Goal: Navigation & Orientation: Understand site structure

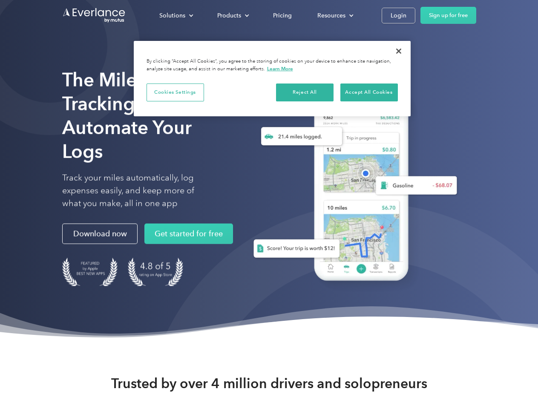
click at [176, 15] on div "Solutions" at bounding box center [172, 15] width 26 height 11
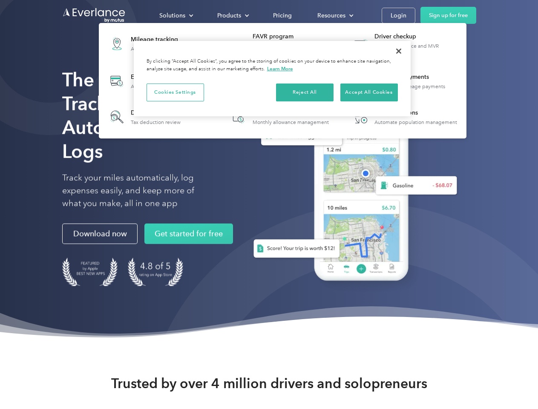
click at [232, 15] on div "Products" at bounding box center [229, 15] width 24 height 11
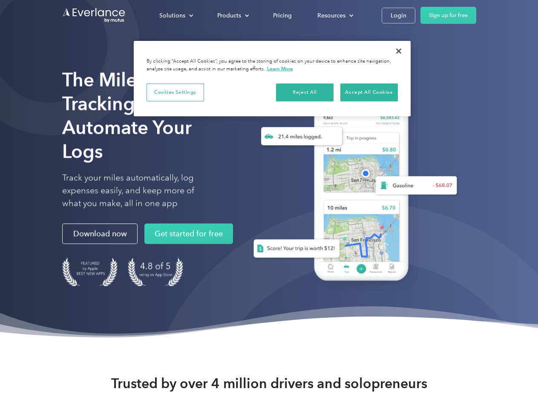
click at [335, 15] on div "Resources" at bounding box center [332, 15] width 28 height 11
click at [175, 92] on button "Cookies Settings" at bounding box center [176, 93] width 58 height 18
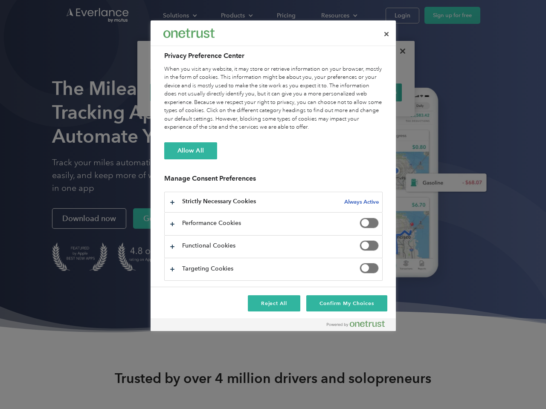
click at [305, 92] on div "When you visit any website, it may store or retrieve information on your browse…" at bounding box center [273, 98] width 218 height 67
click at [369, 92] on div "When you visit any website, it may store or retrieve information on your browse…" at bounding box center [273, 98] width 218 height 67
click at [399, 51] on div at bounding box center [273, 204] width 546 height 409
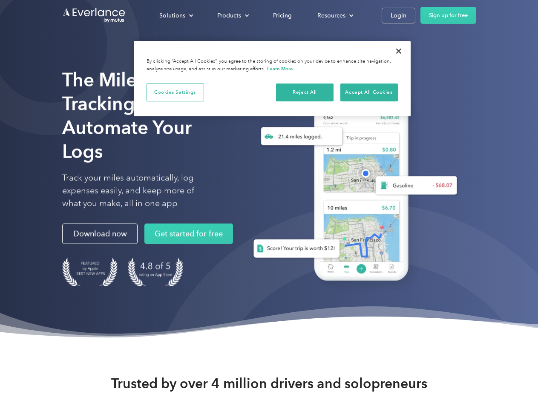
click at [176, 15] on div "Solutions" at bounding box center [172, 15] width 26 height 11
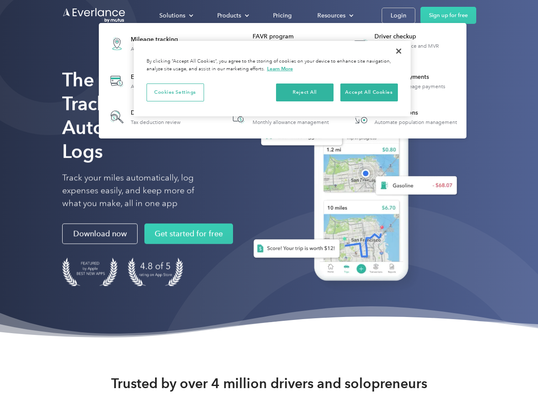
click at [232, 15] on div "Products" at bounding box center [229, 15] width 24 height 11
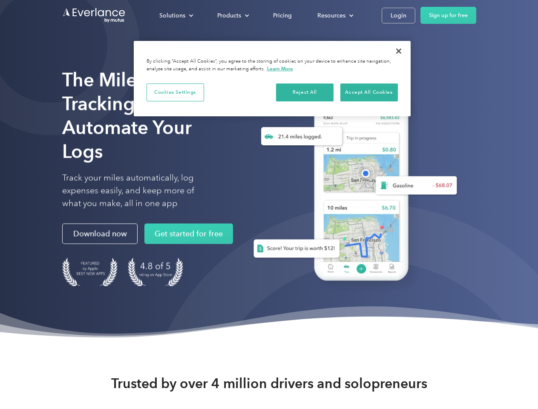
click at [335, 15] on div "Resources" at bounding box center [332, 15] width 28 height 11
click at [175, 92] on button "Cookies Settings" at bounding box center [176, 93] width 58 height 18
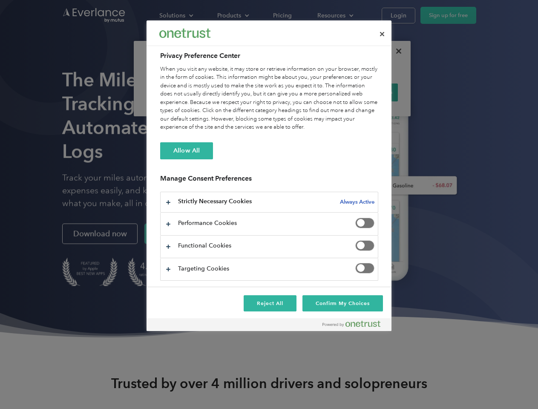
click at [305, 92] on div "When you visit any website, it may store or retrieve information on your browse…" at bounding box center [269, 98] width 218 height 67
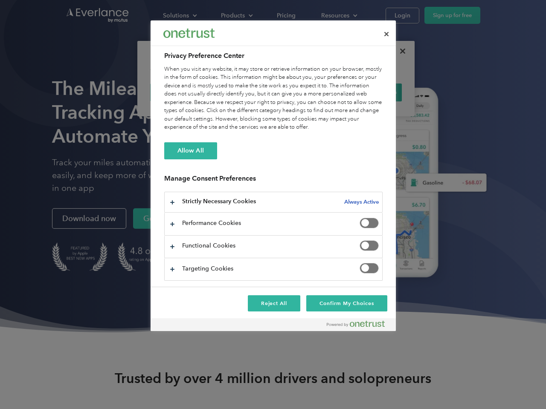
click at [369, 92] on div "When you visit any website, it may store or retrieve information on your browse…" at bounding box center [273, 98] width 218 height 67
click at [399, 51] on div at bounding box center [273, 204] width 546 height 409
